Goal: Book appointment/travel/reservation

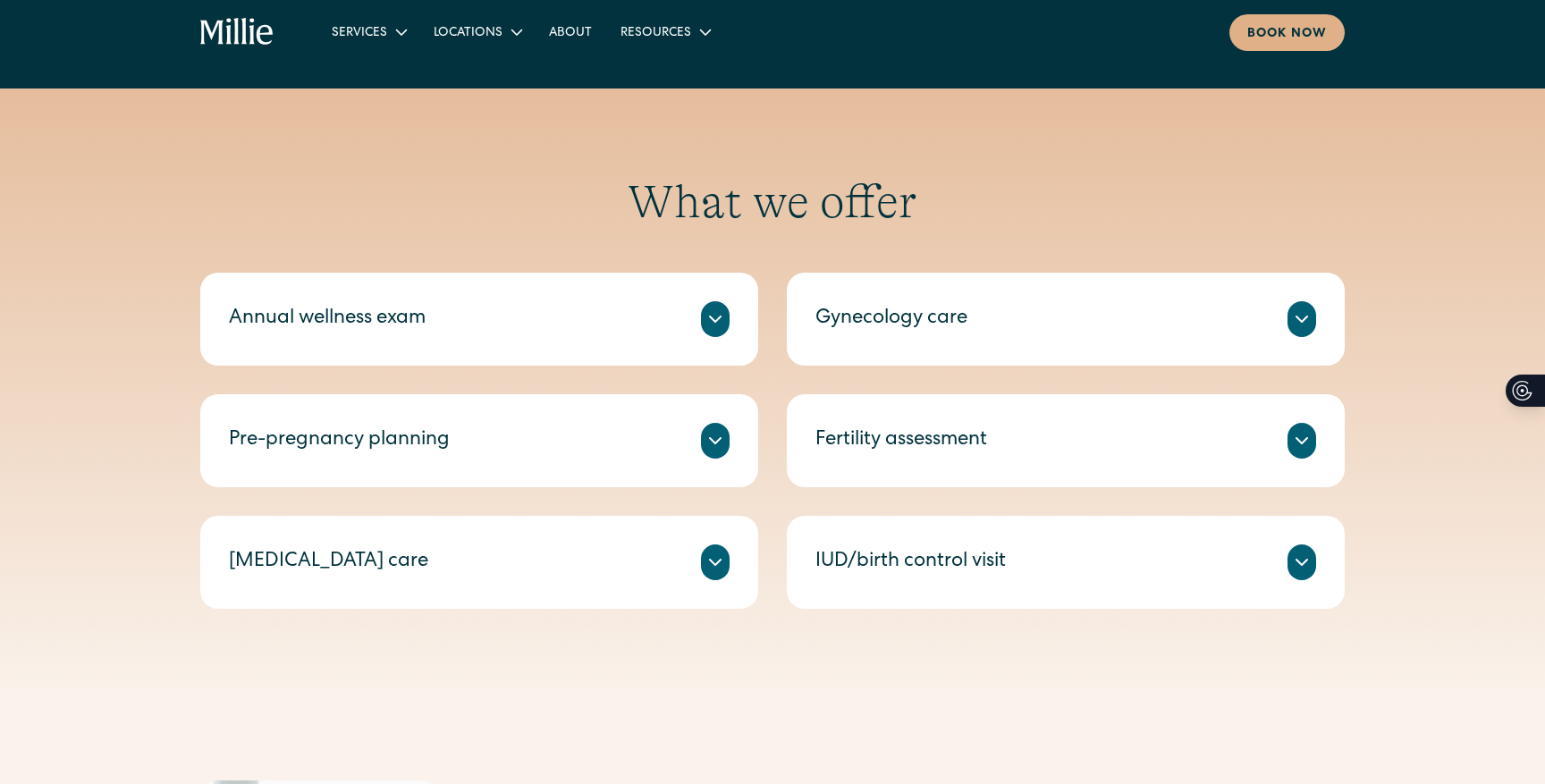
scroll to position [815, 0]
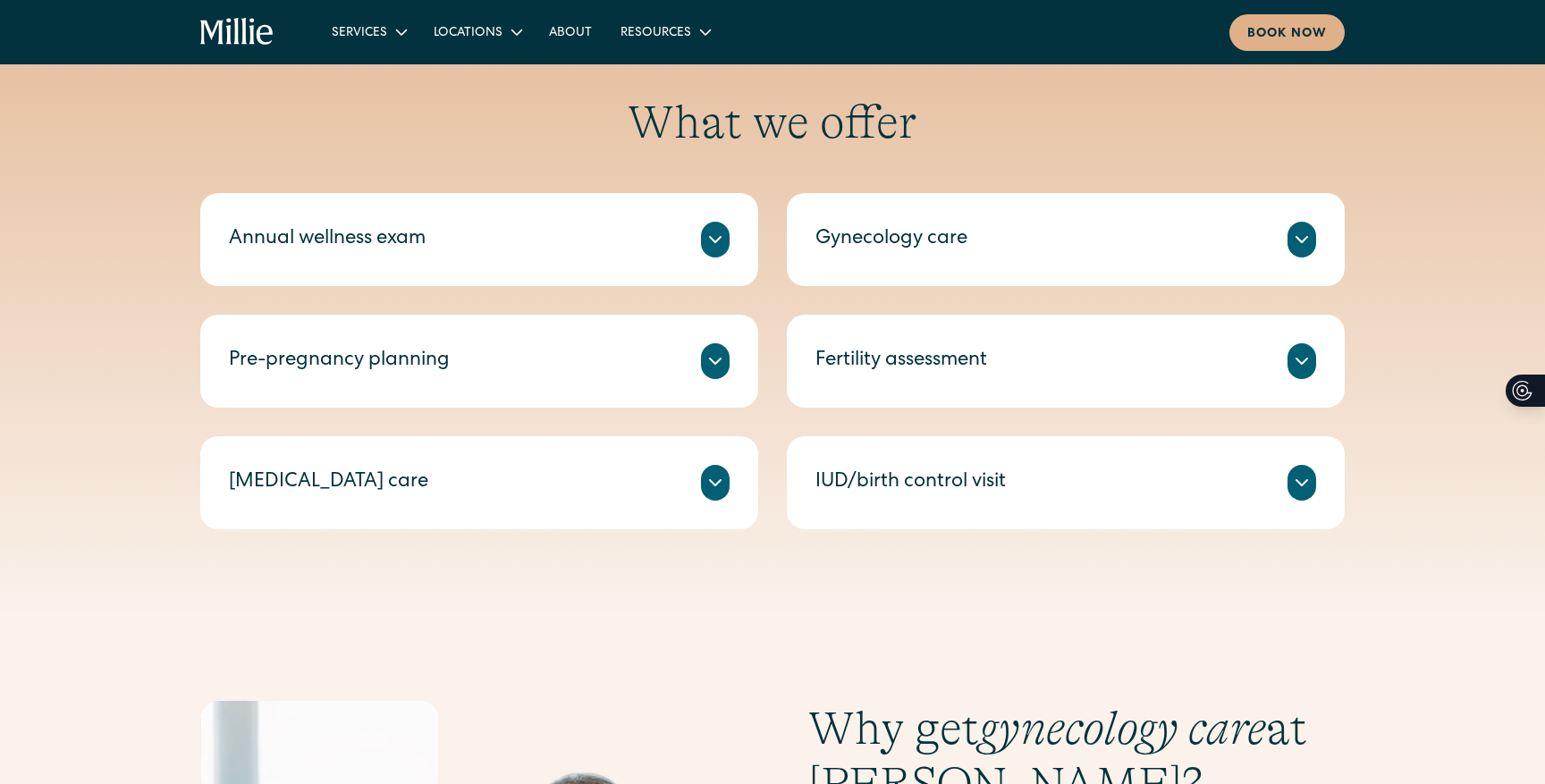
click at [1289, 241] on div at bounding box center [1301, 239] width 29 height 36
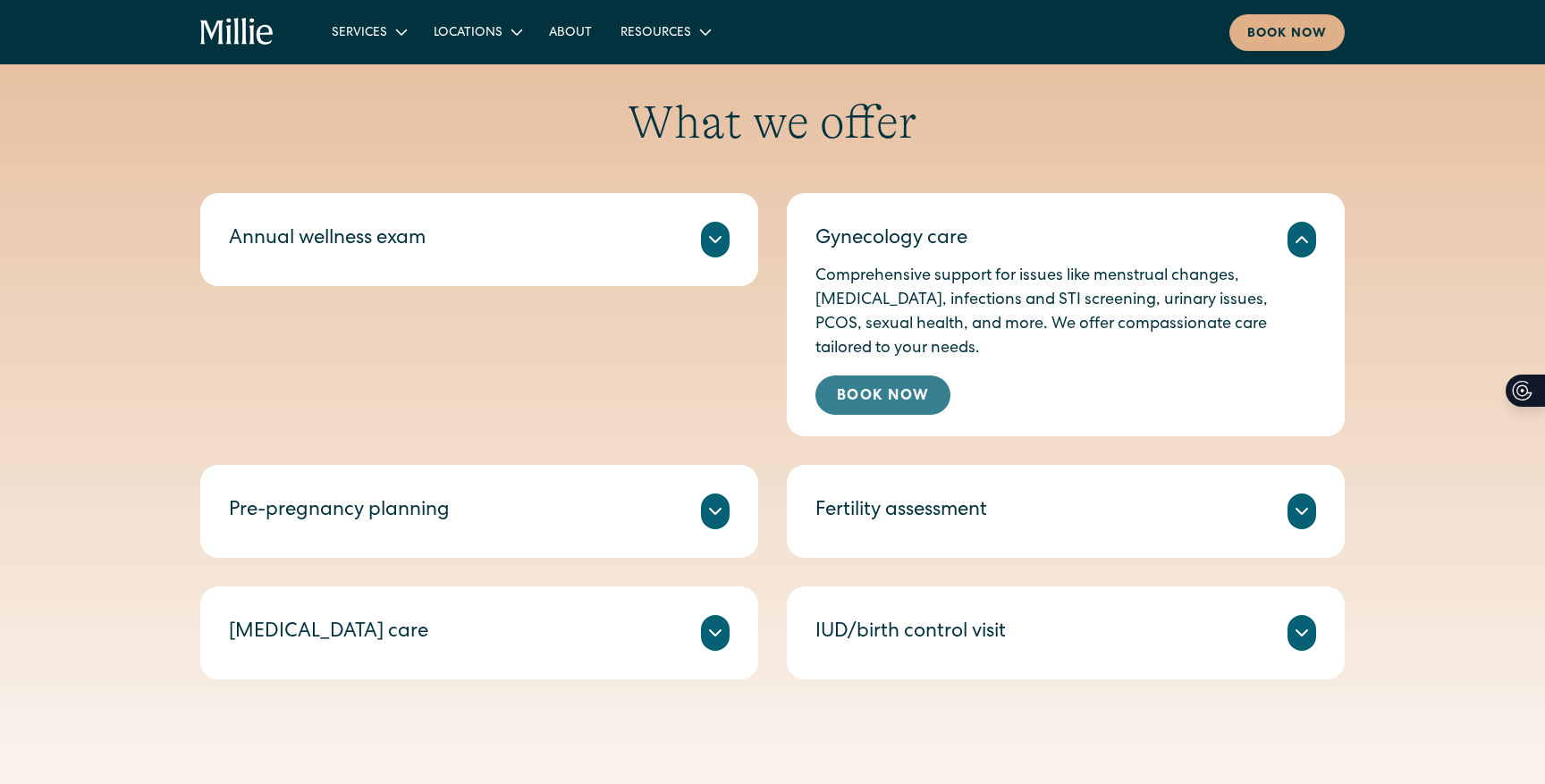
click at [854, 407] on link "Book Now" at bounding box center [882, 394] width 135 height 39
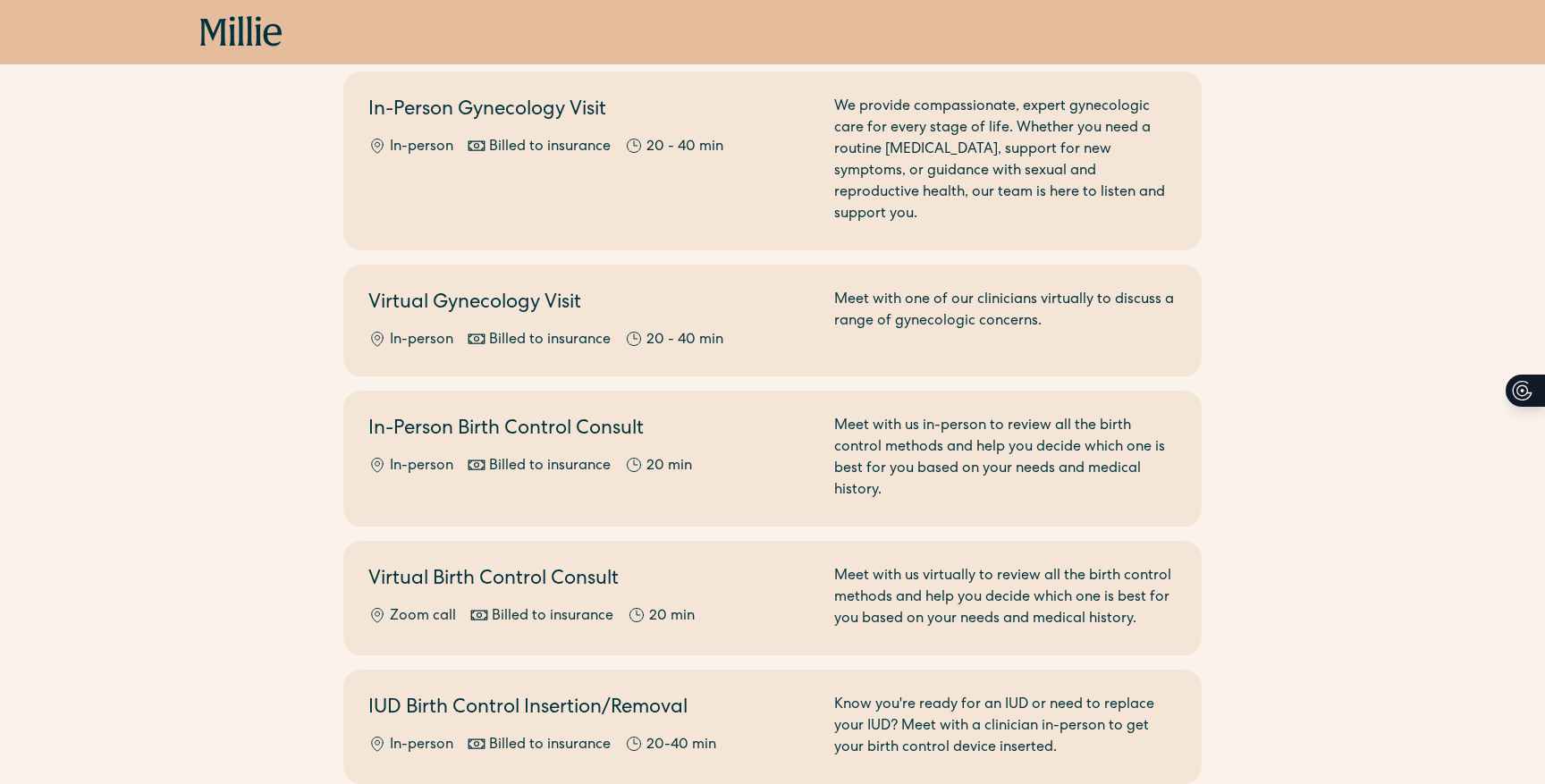
scroll to position [96, 0]
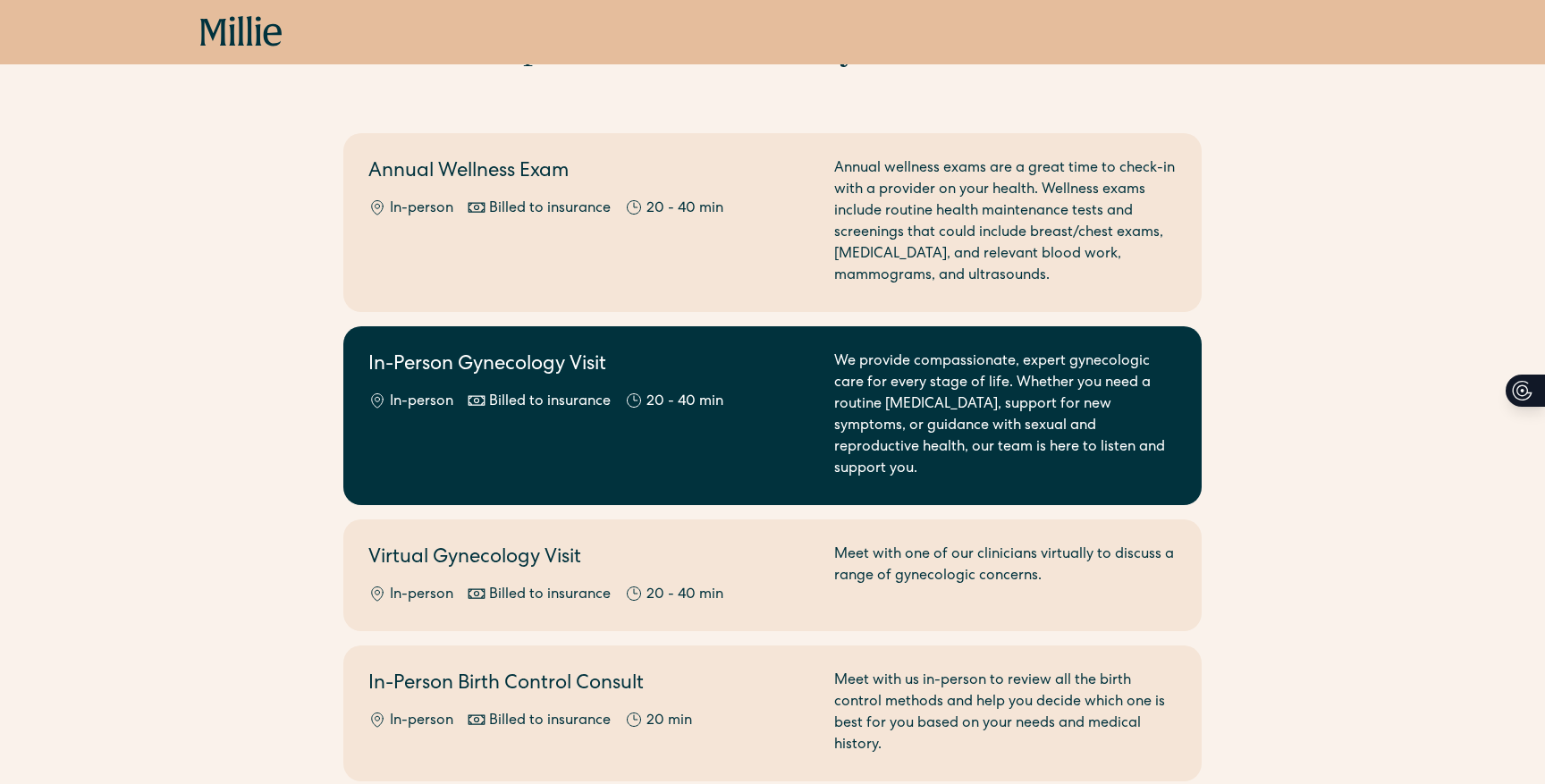
click at [881, 396] on div "We provide compassionate, expert gynecologic care for every stage of life. Whet…" at bounding box center [1005, 416] width 343 height 129
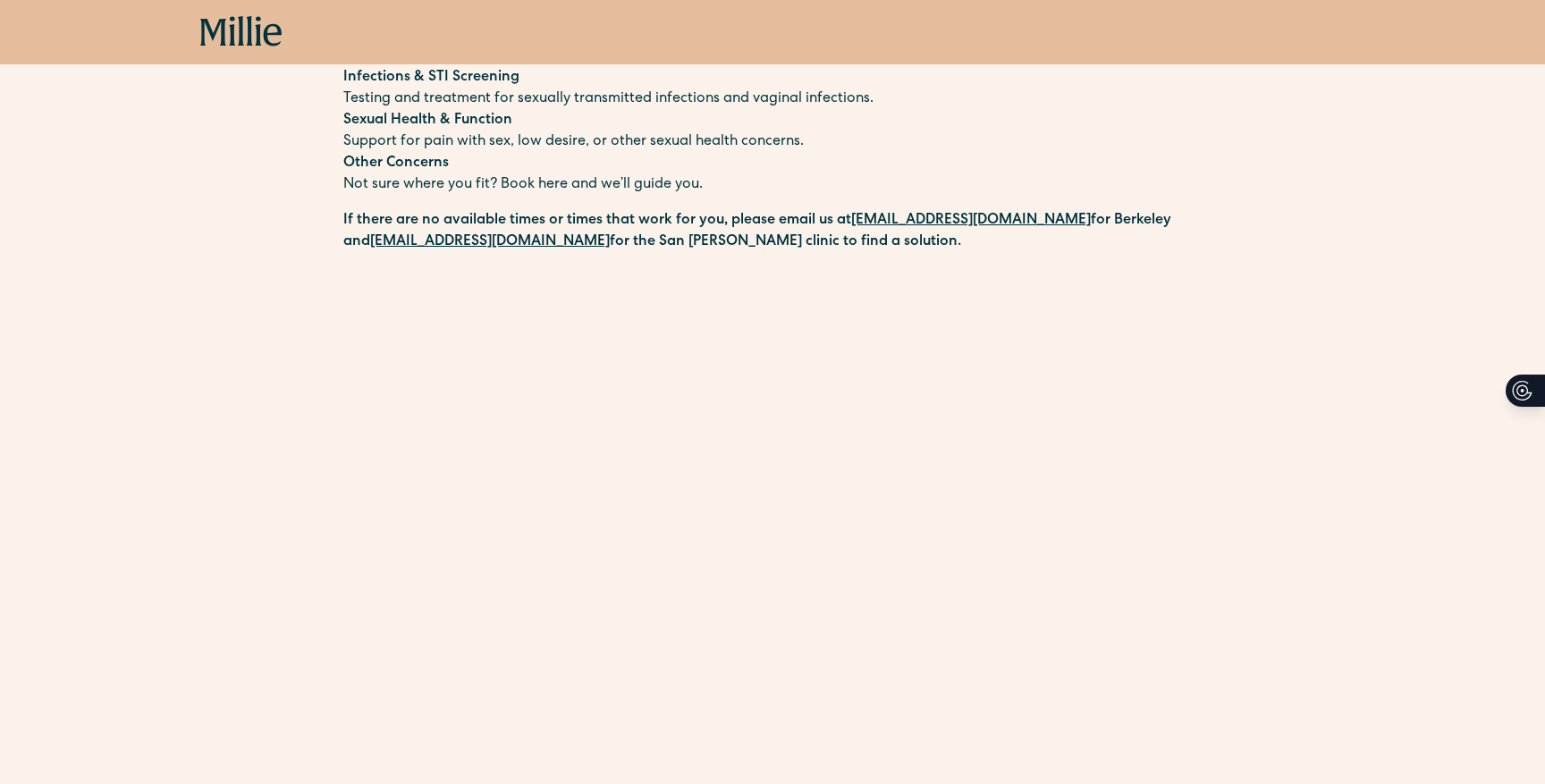
scroll to position [455, 0]
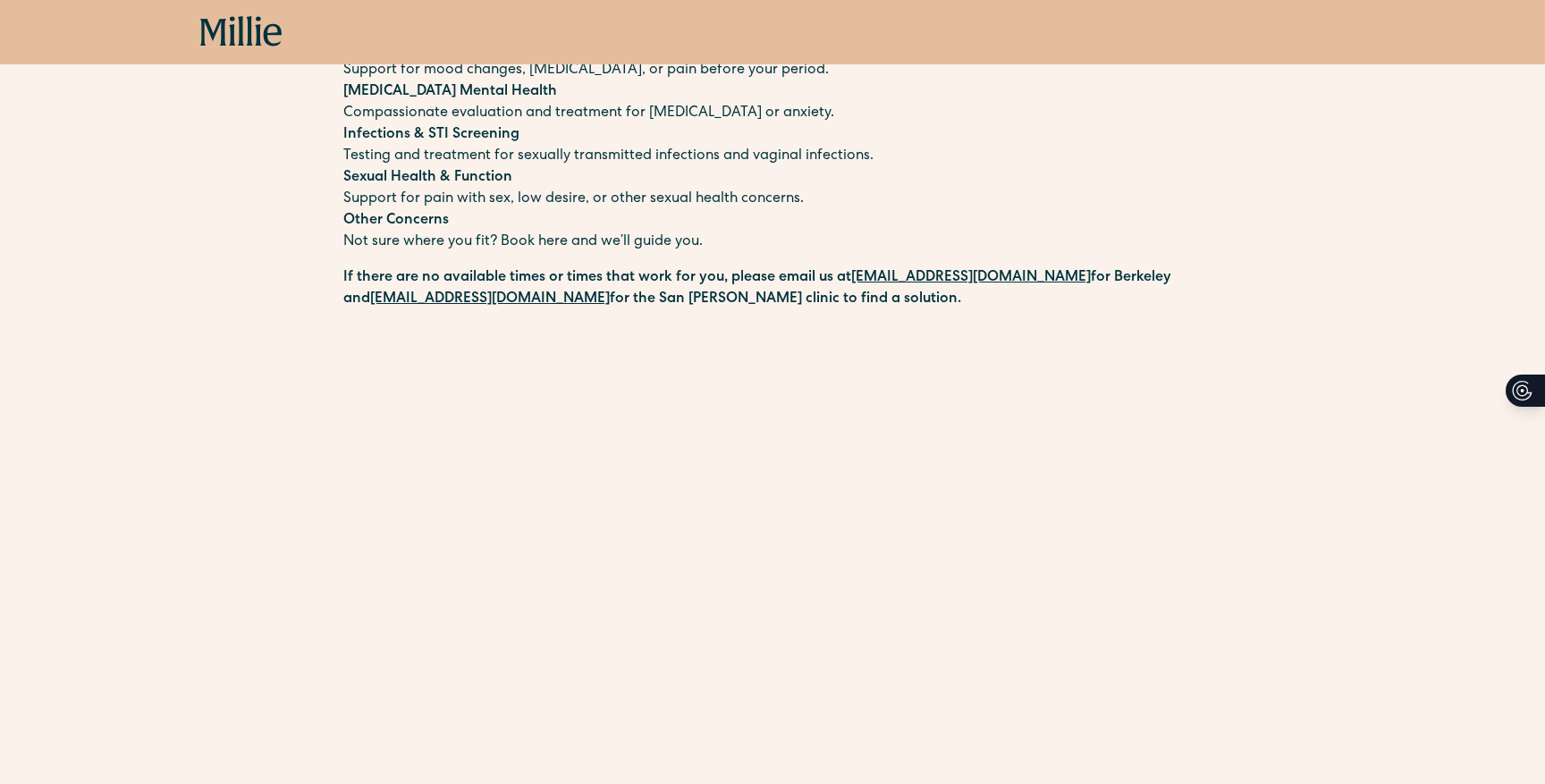
click at [239, 19] on icon at bounding box center [241, 31] width 7 height 30
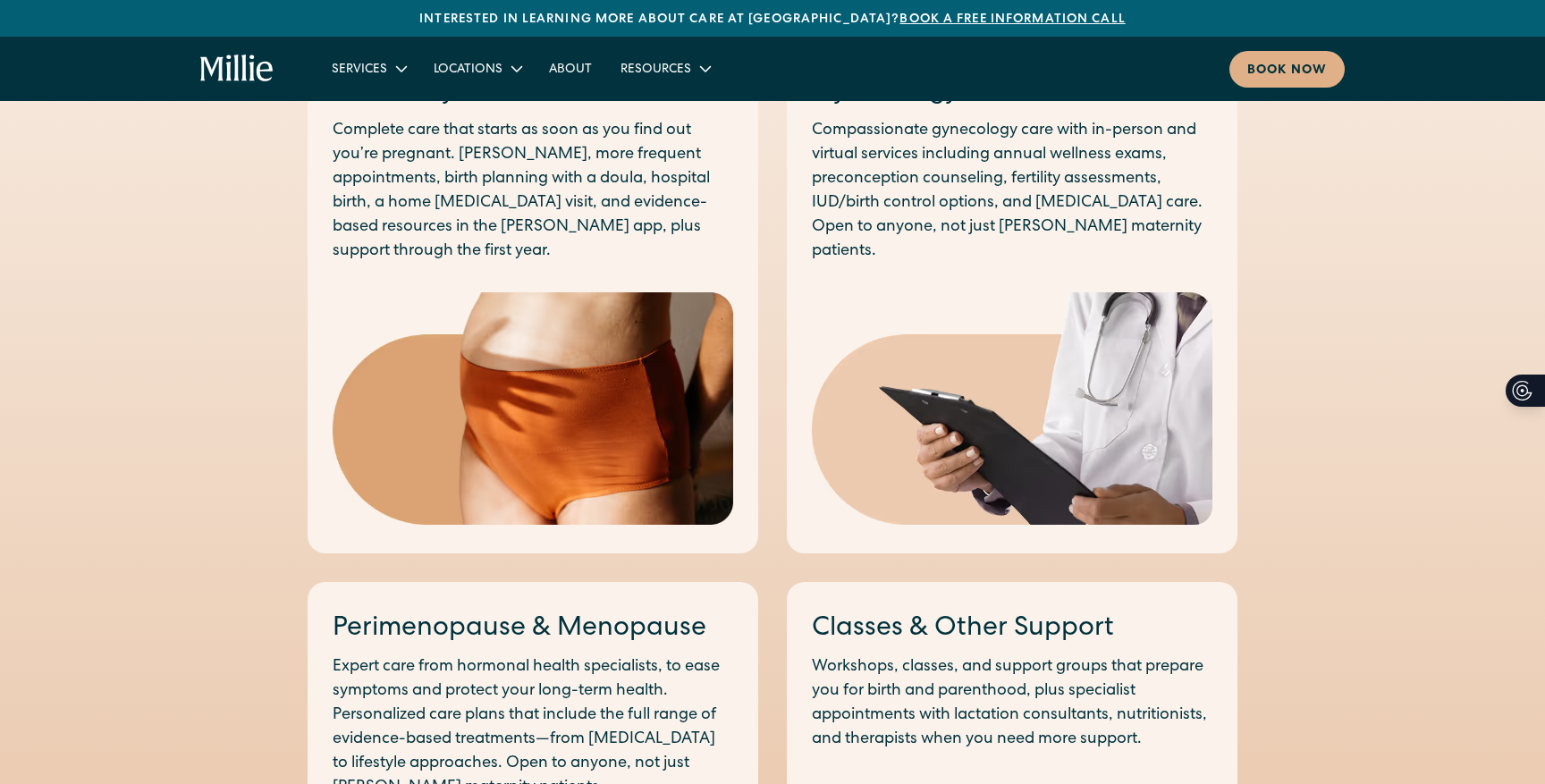
scroll to position [876, 0]
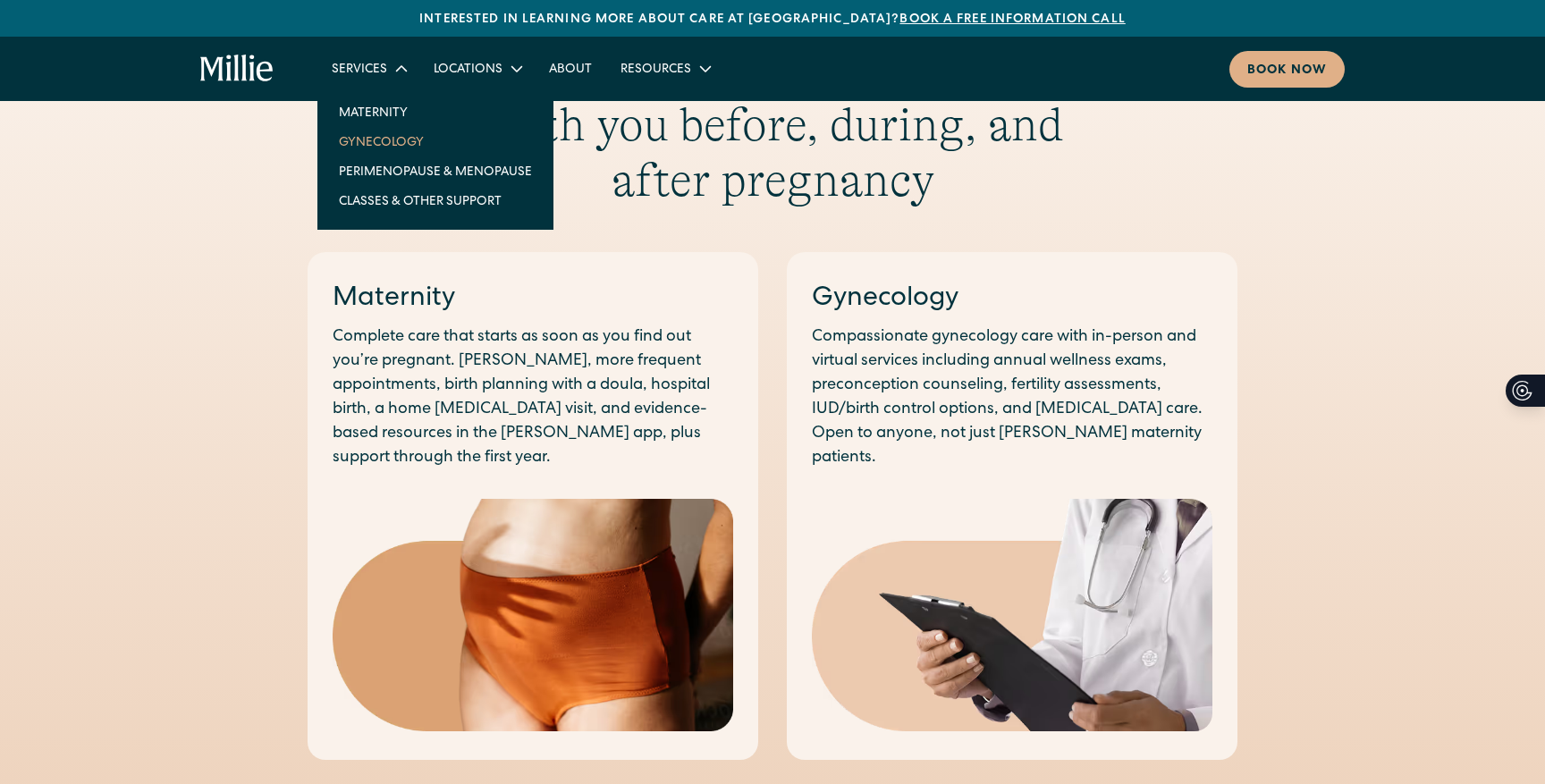
click at [384, 140] on link "Gynecology" at bounding box center [435, 141] width 222 height 30
